Goal: Complete application form

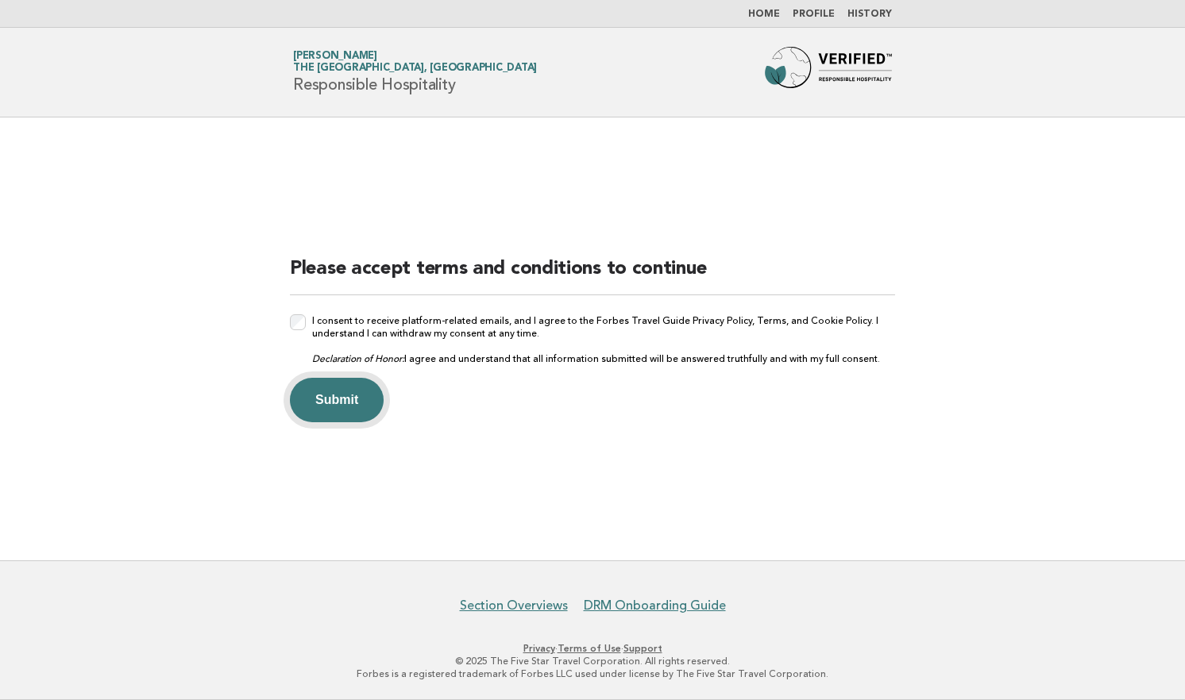
click at [376, 399] on button "Submit" at bounding box center [337, 400] width 94 height 44
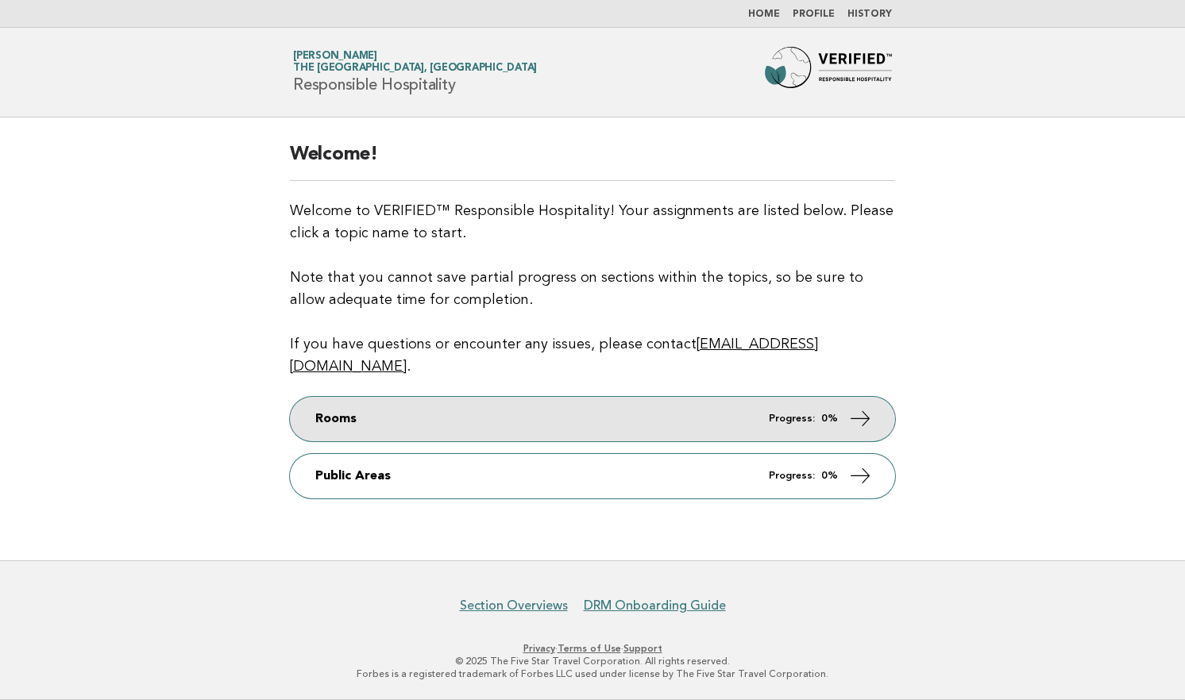
click at [778, 414] on em "Progress:" at bounding box center [792, 419] width 46 height 10
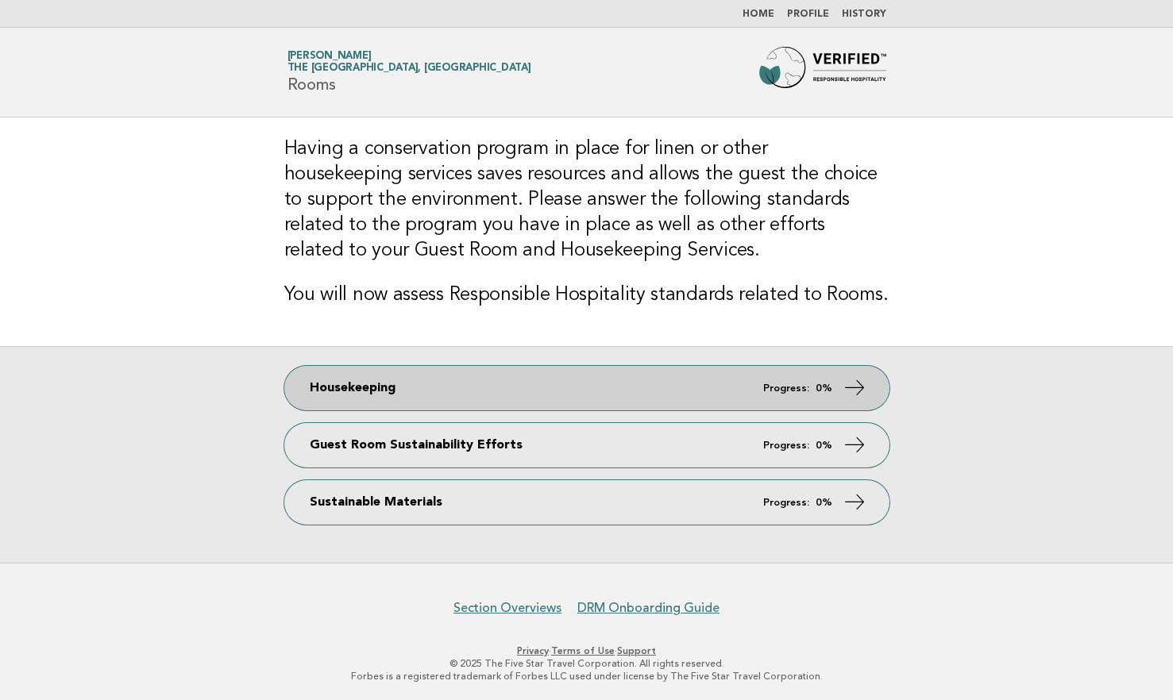
click at [782, 387] on em "Progress:" at bounding box center [786, 389] width 46 height 10
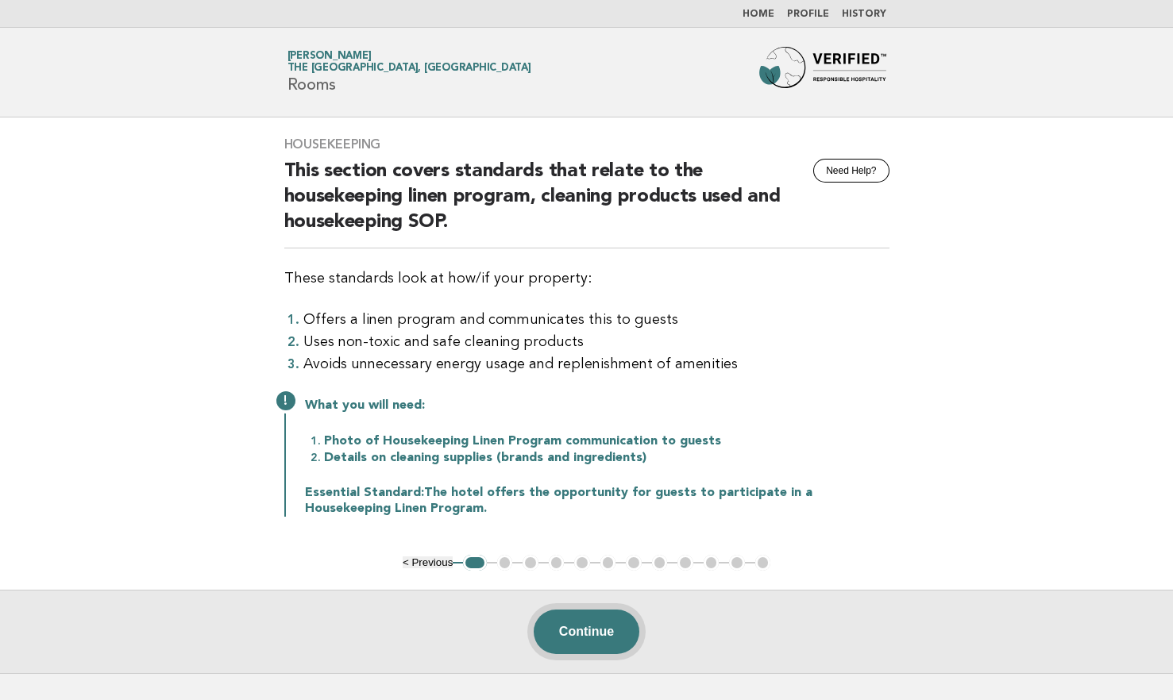
click at [584, 630] on button "Continue" at bounding box center [587, 632] width 106 height 44
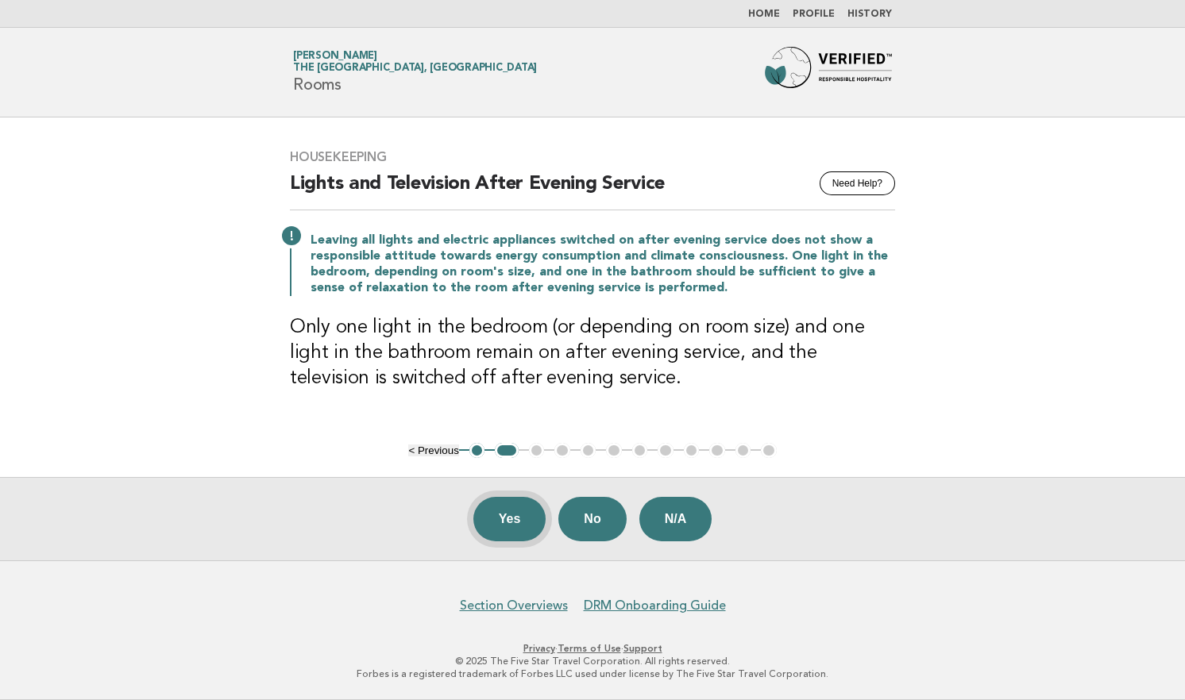
click at [515, 519] on button "Yes" at bounding box center [509, 519] width 73 height 44
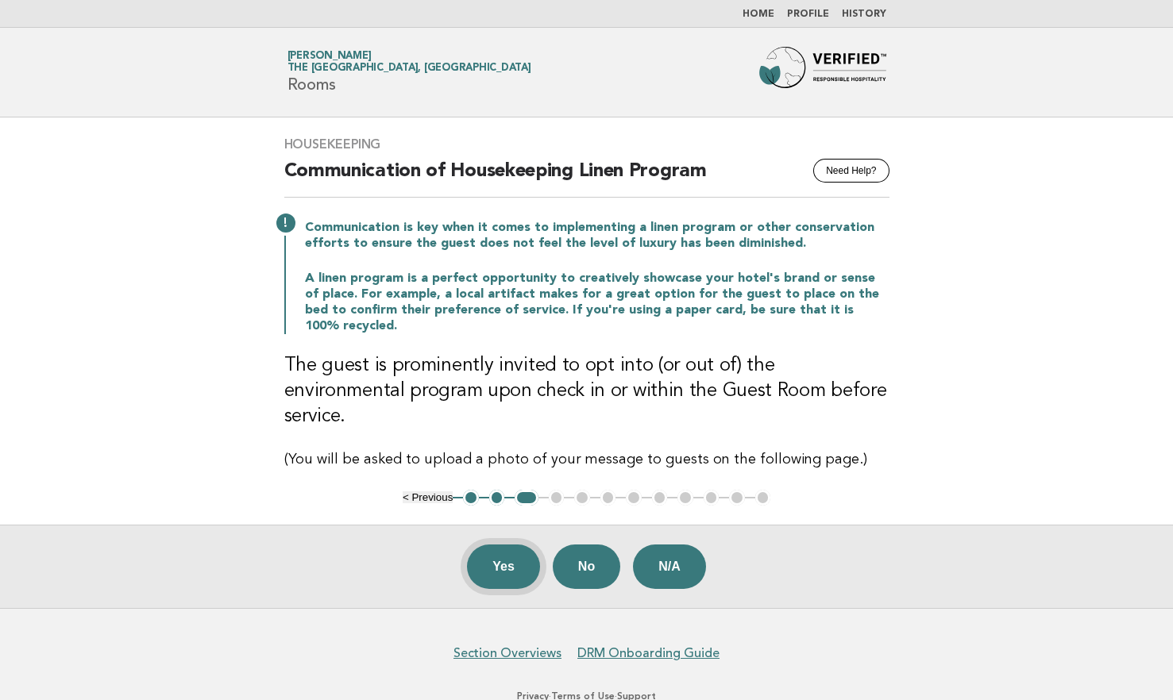
click at [493, 545] on button "Yes" at bounding box center [503, 567] width 73 height 44
